Goal: Transaction & Acquisition: Purchase product/service

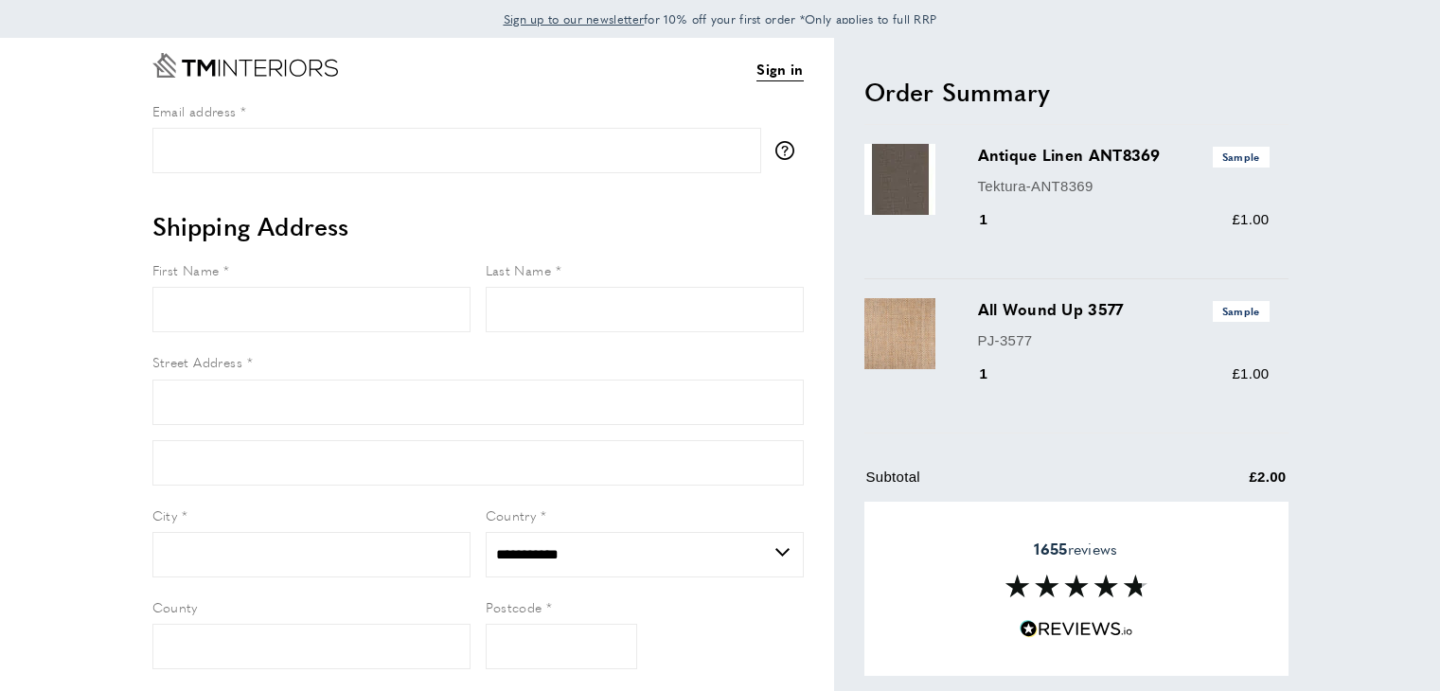
select select "**"
click at [789, 73] on link "Sign in" at bounding box center [779, 69] width 46 height 23
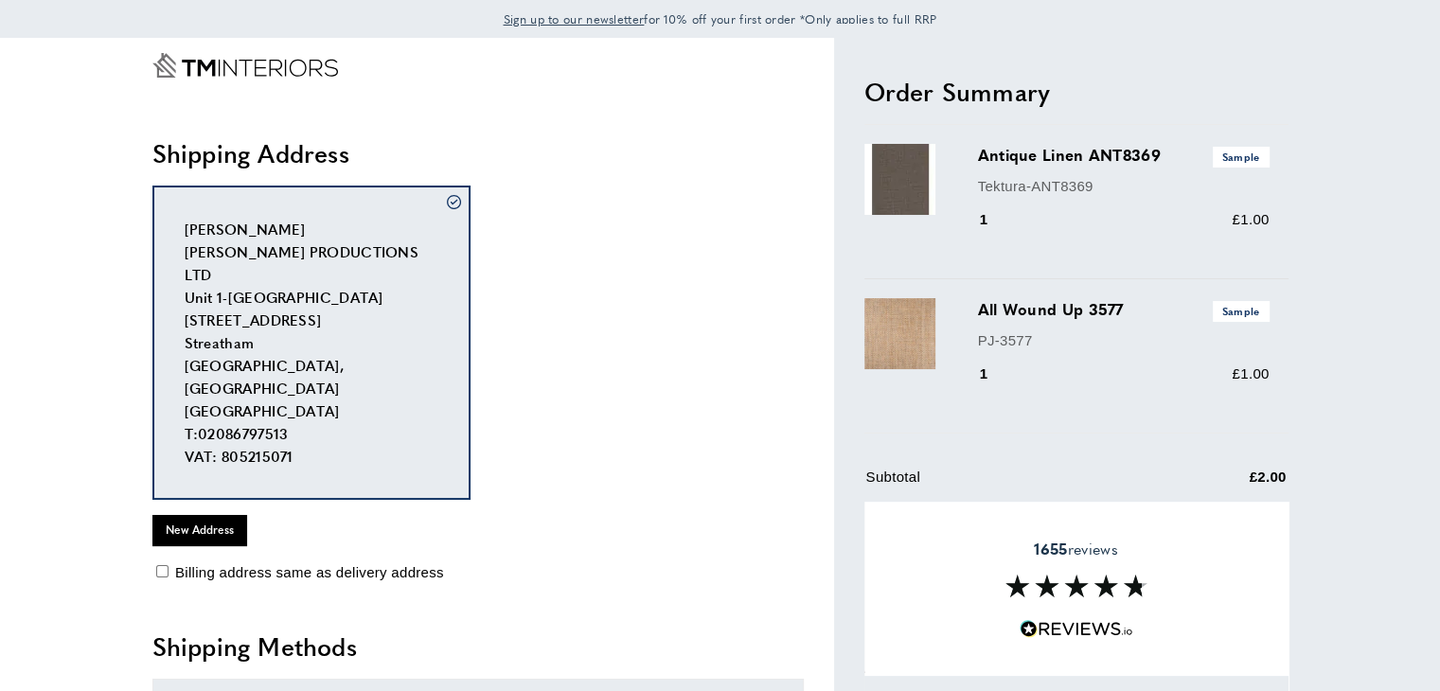
scroll to position [473, 0]
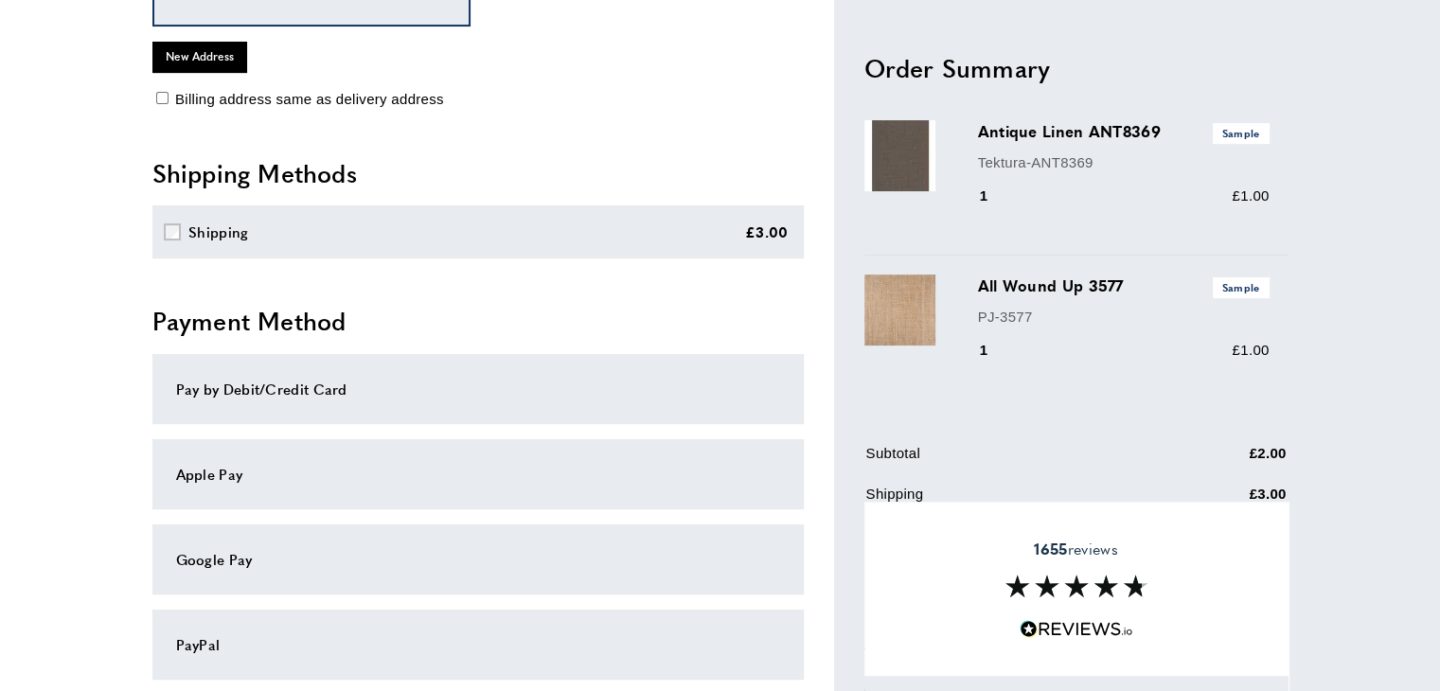
click at [406, 378] on div "Pay by Debit/Credit Card" at bounding box center [478, 389] width 604 height 23
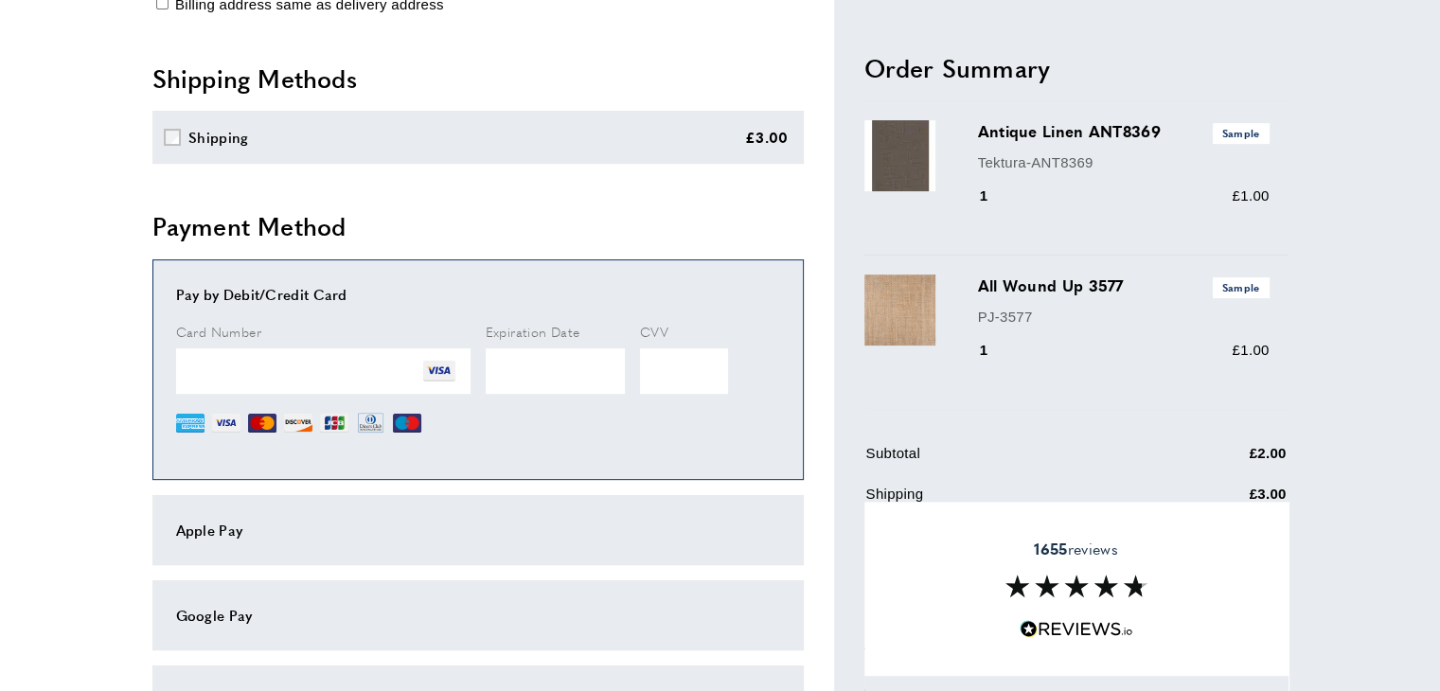
scroll to position [808, 0]
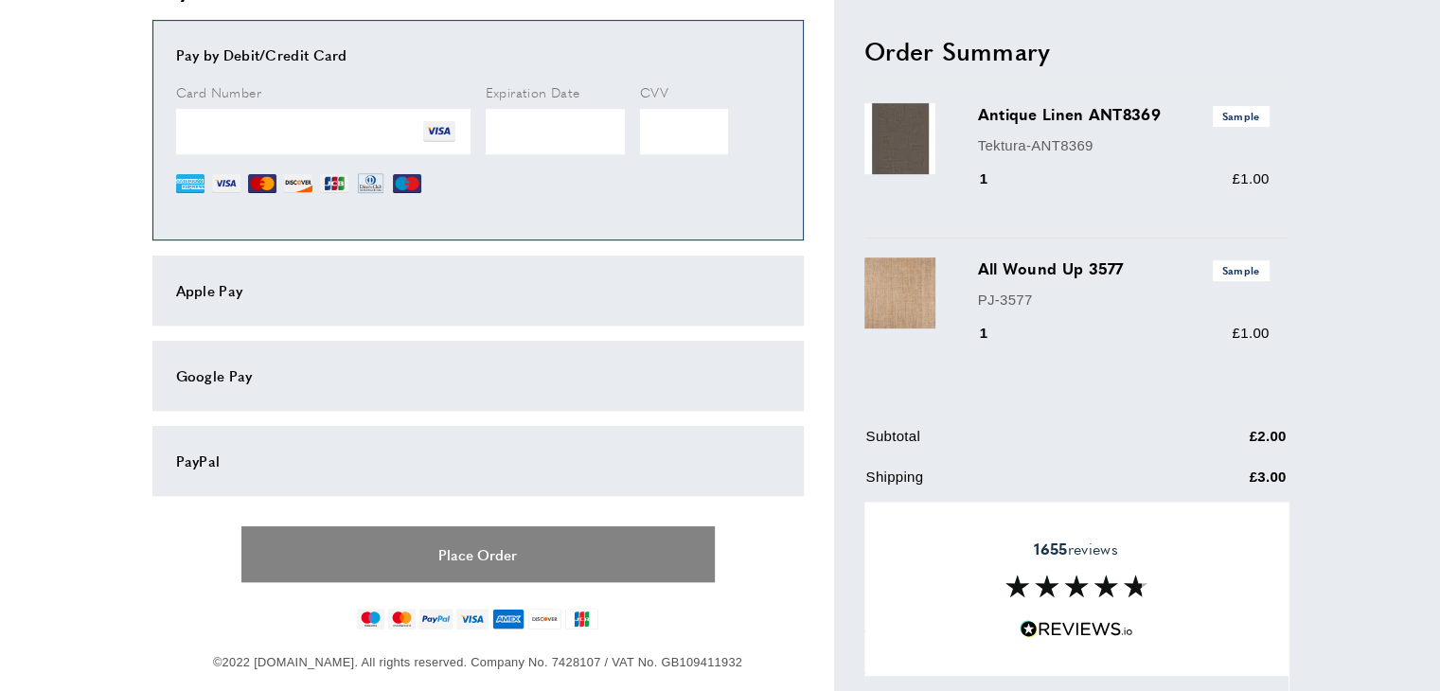
click at [488, 530] on button "Place Order" at bounding box center [477, 554] width 473 height 56
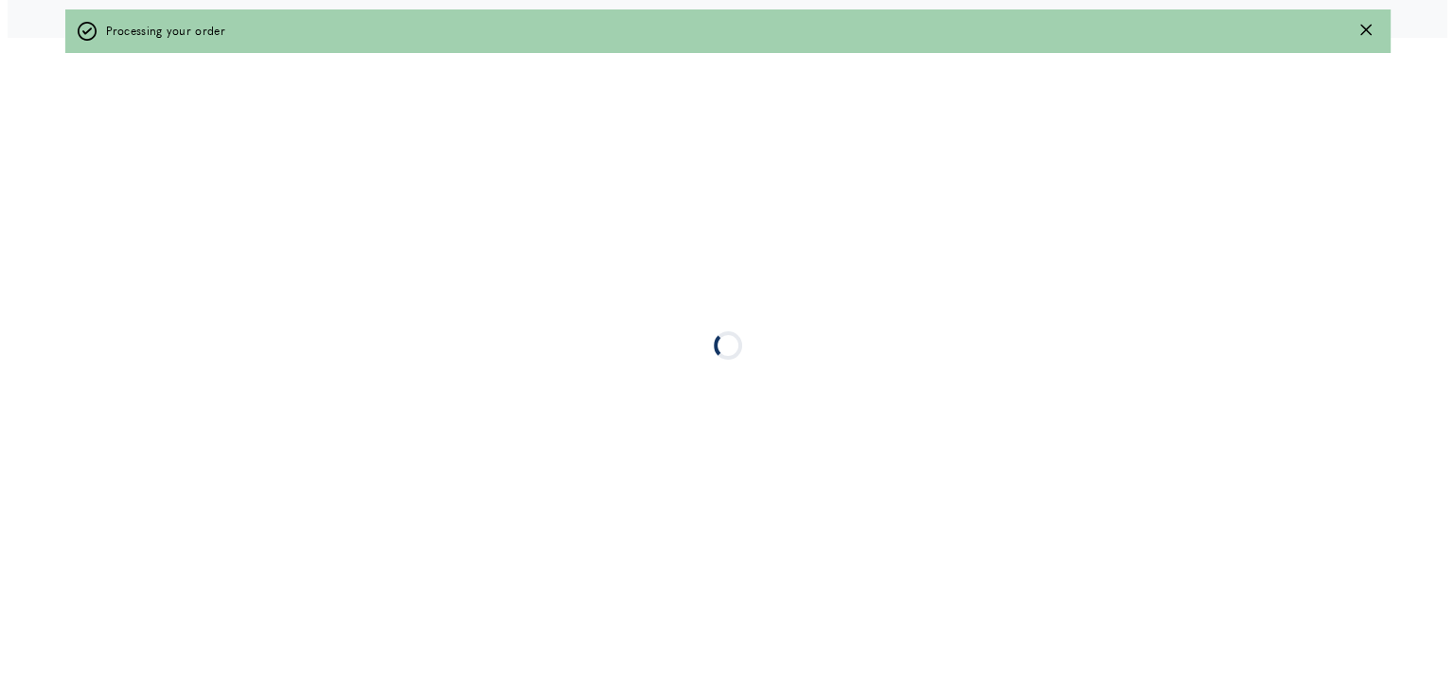
scroll to position [0, 0]
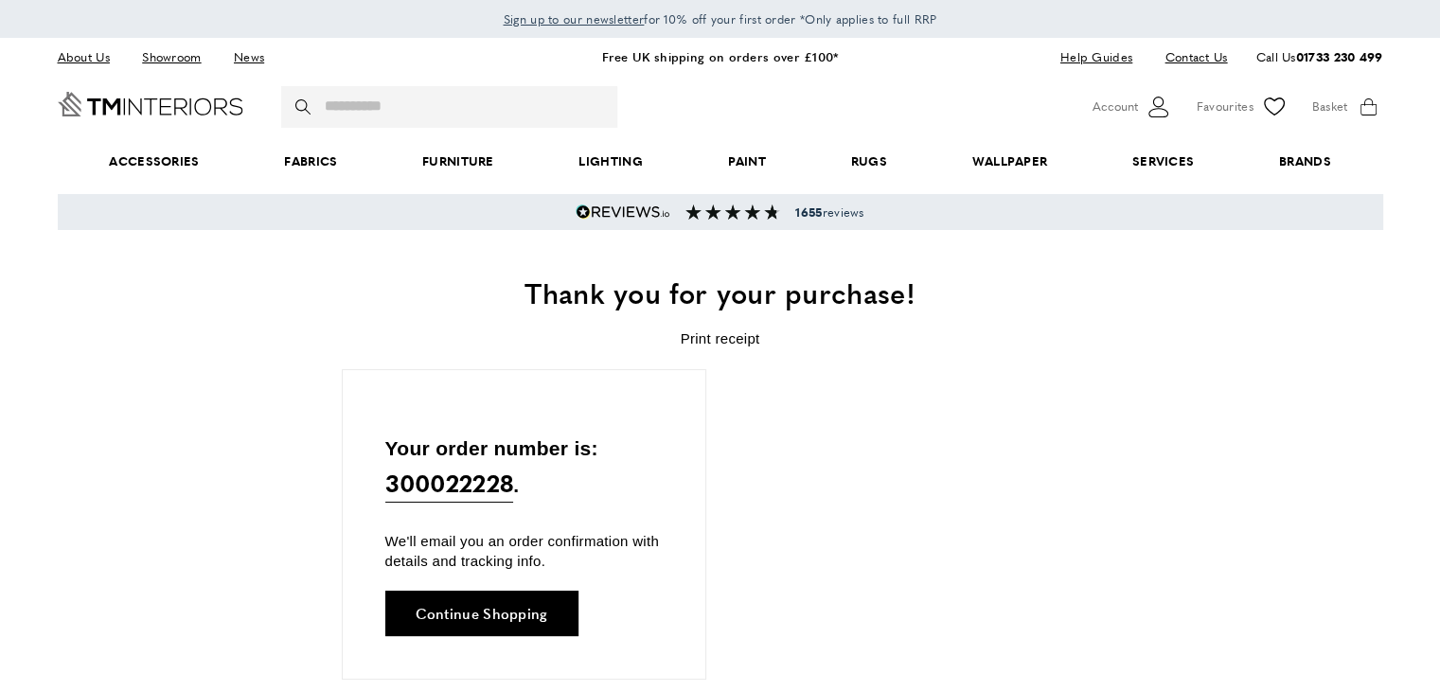
click at [727, 338] on link "Print receipt" at bounding box center [721, 338] width 80 height 16
click at [1151, 109] on icon "Customer Account" at bounding box center [1158, 107] width 20 height 21
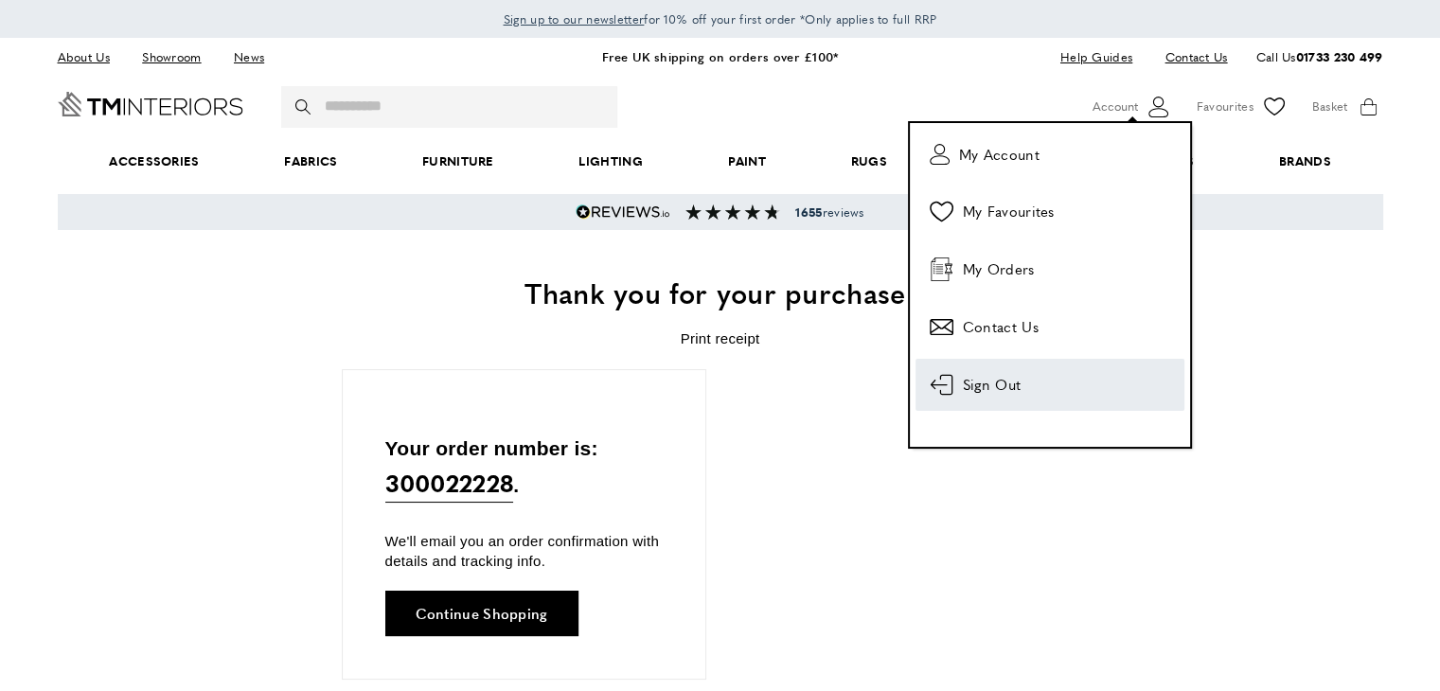
click at [1035, 391] on link "log-out Sign Out" at bounding box center [1050, 385] width 269 height 52
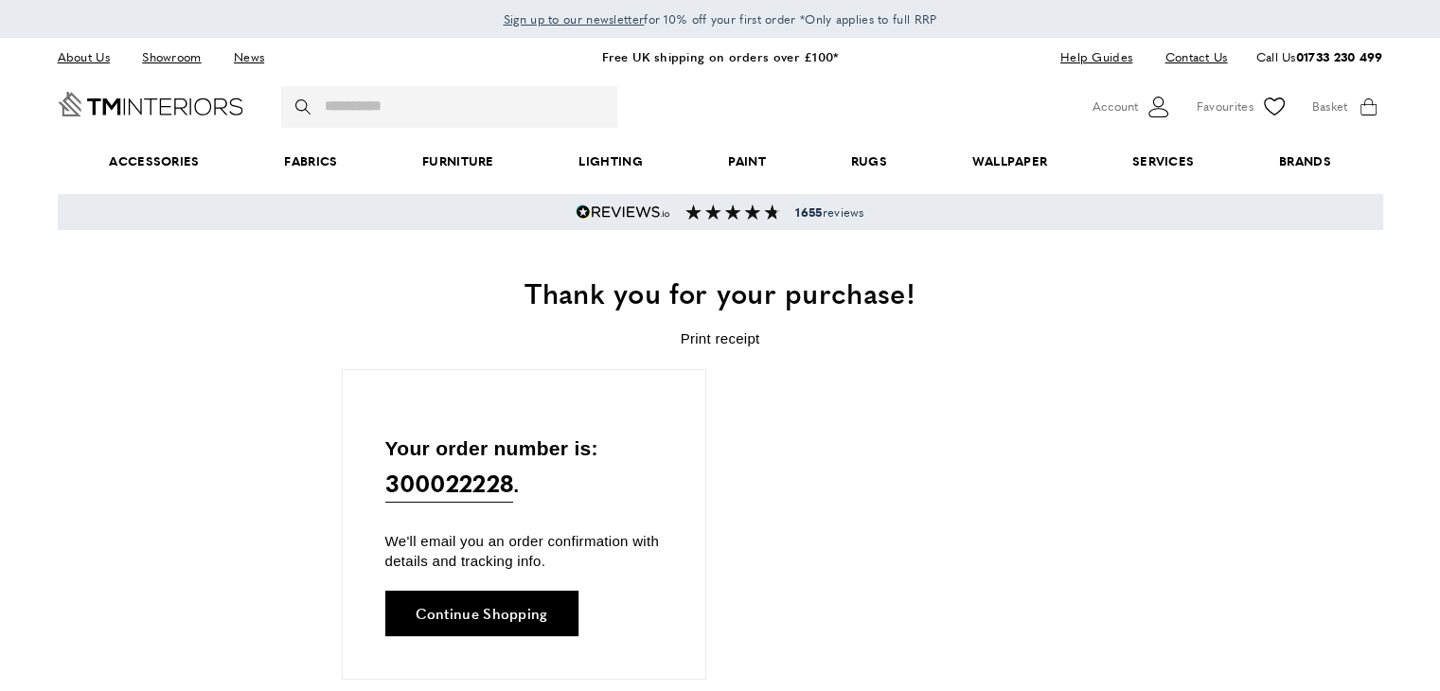
scroll to position [0, 799]
